Goal: Task Accomplishment & Management: Manage account settings

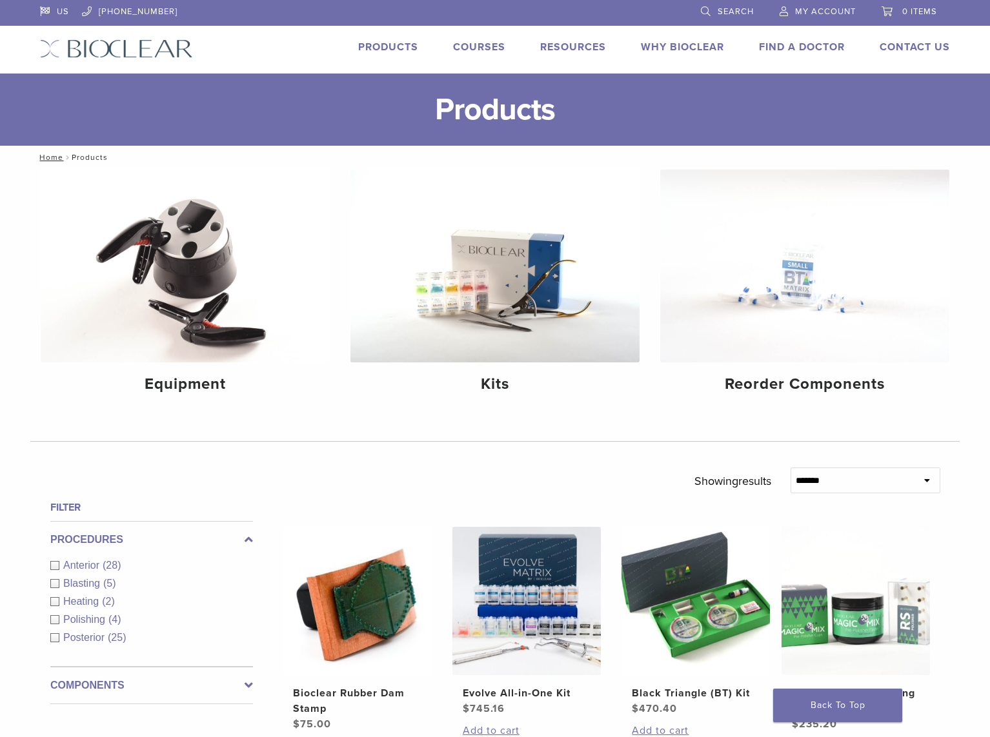
click at [776, 10] on span "My Account" at bounding box center [825, 11] width 61 height 10
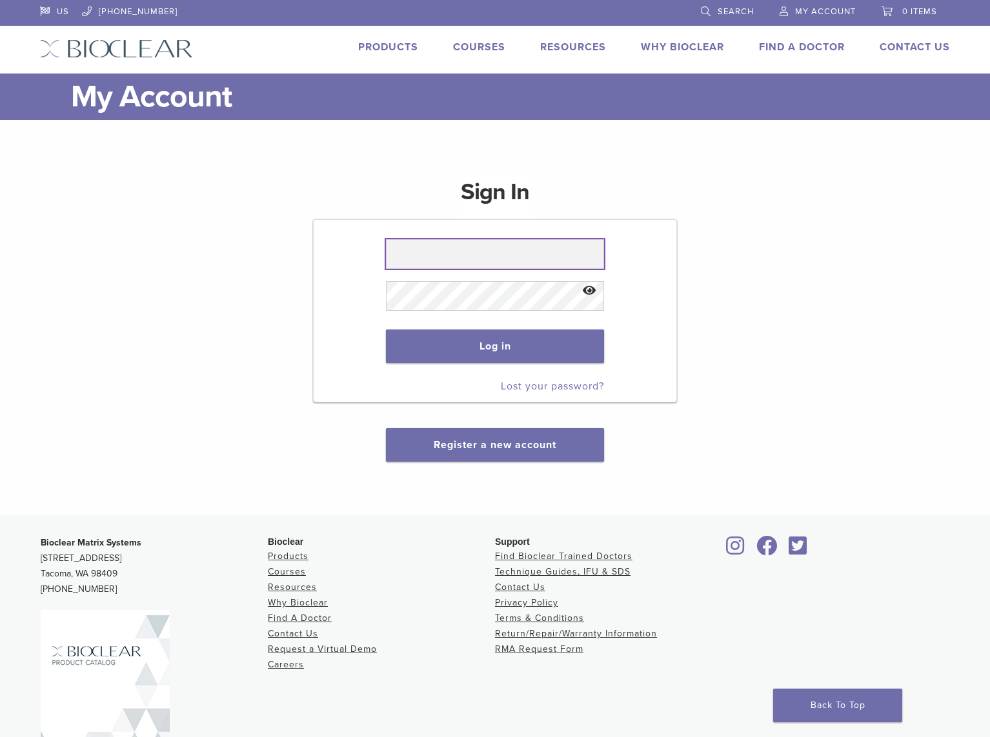
click at [479, 251] on input "text" at bounding box center [494, 254] width 217 height 30
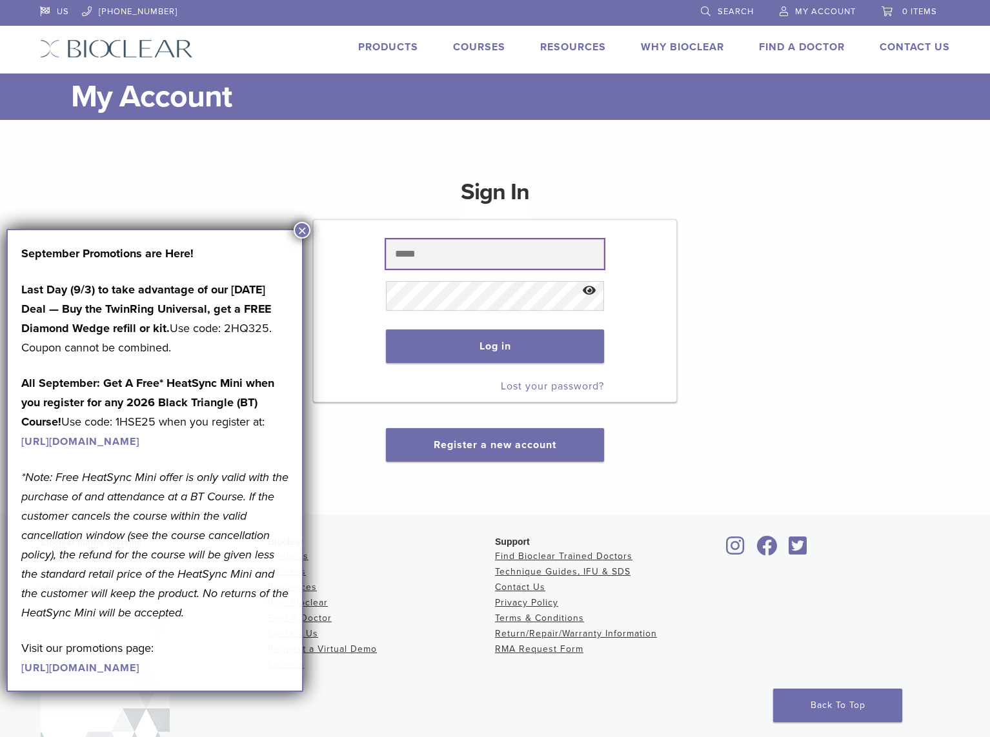
type input "**********"
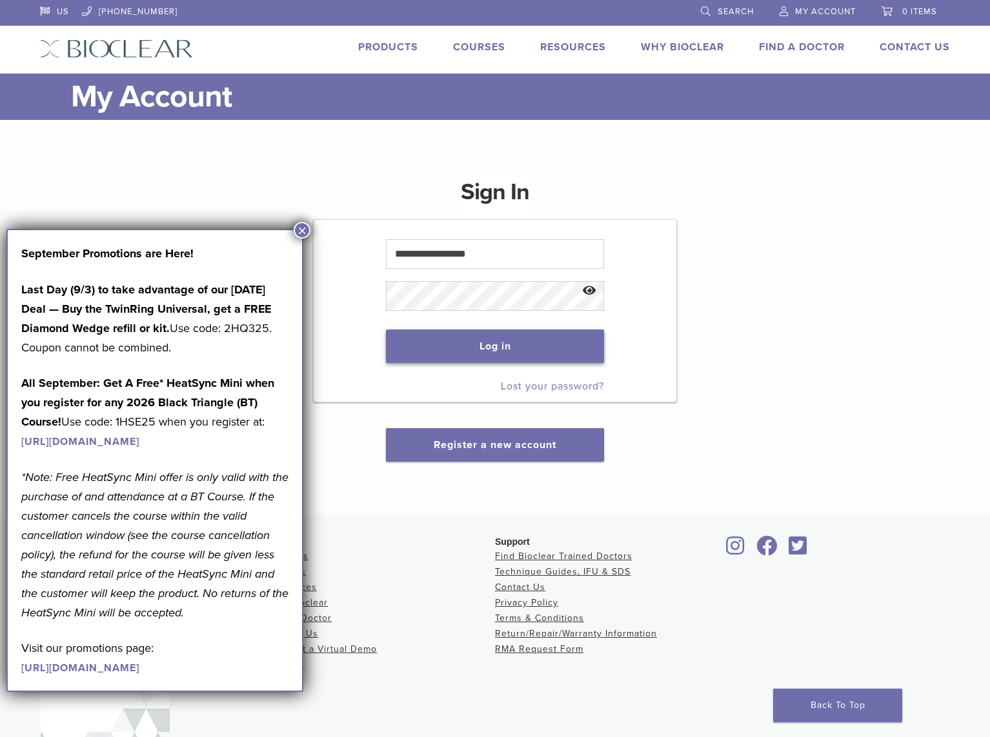
click at [481, 348] on button "Log in" at bounding box center [494, 347] width 217 height 34
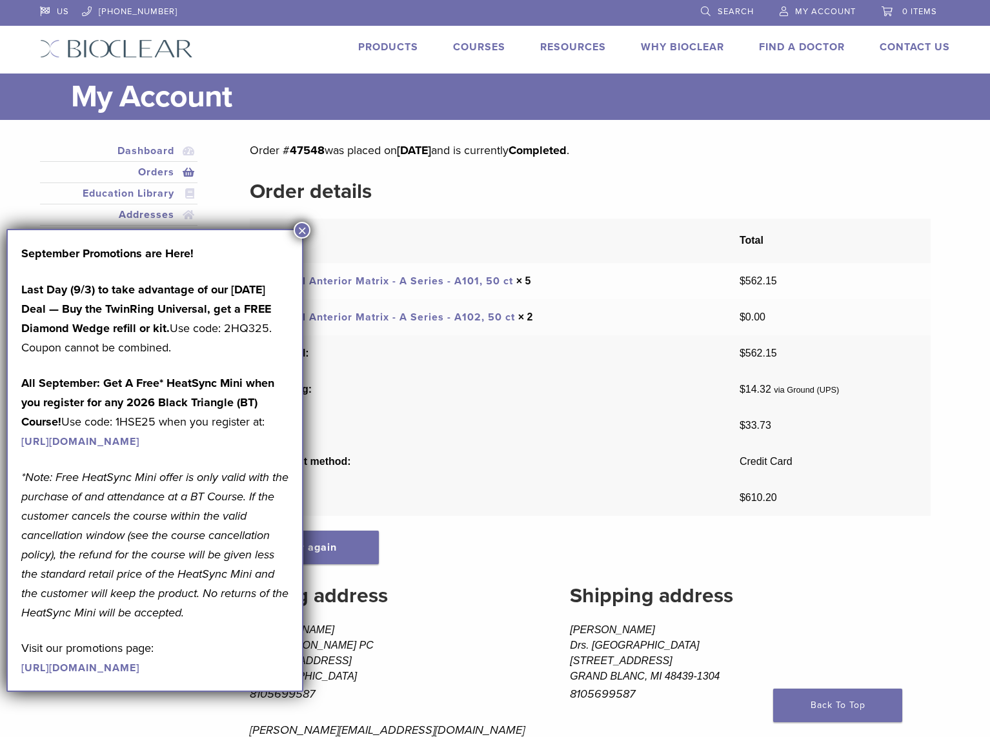
click at [299, 228] on button "×" at bounding box center [302, 230] width 17 height 17
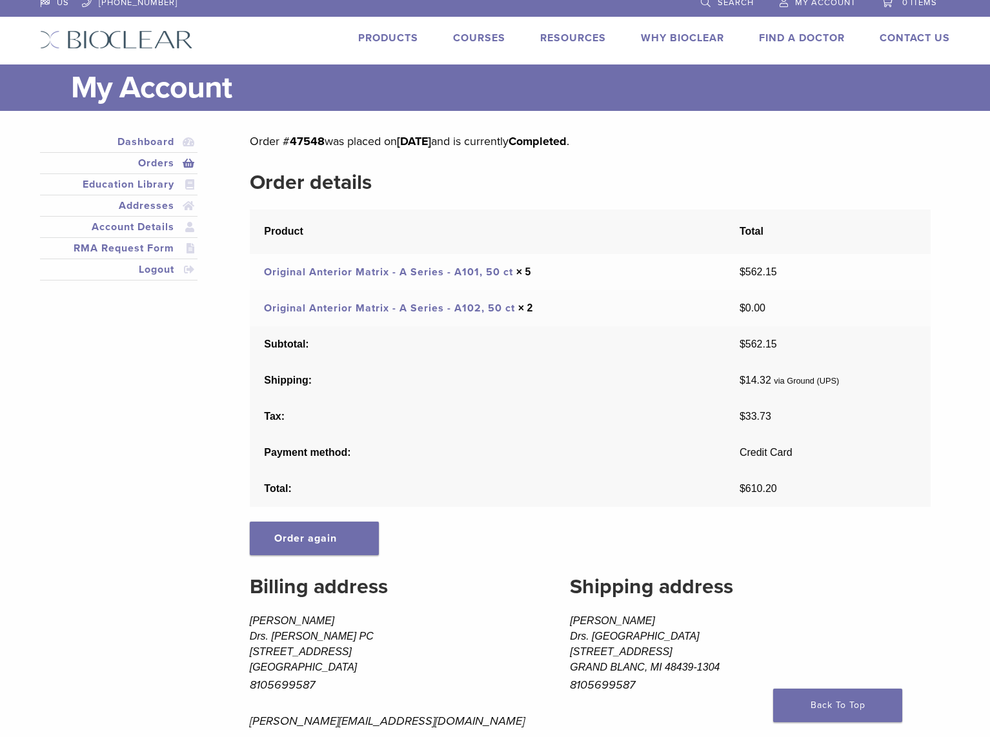
scroll to position [6, 0]
